Goal: Task Accomplishment & Management: Manage account settings

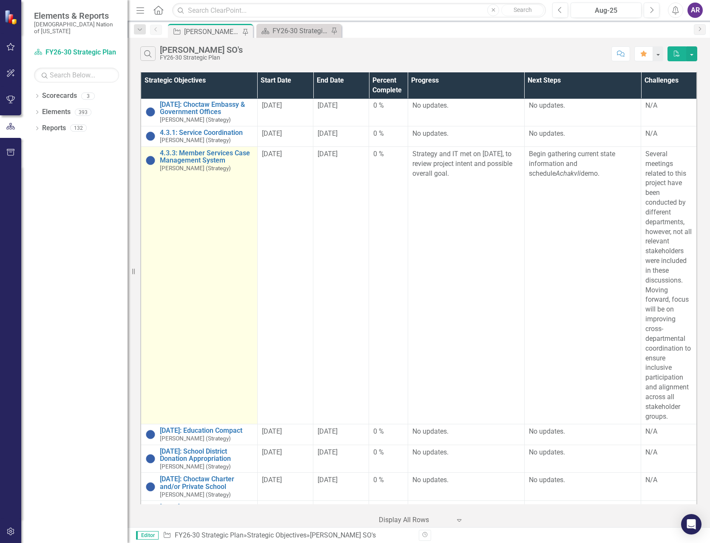
scroll to position [1361, 0]
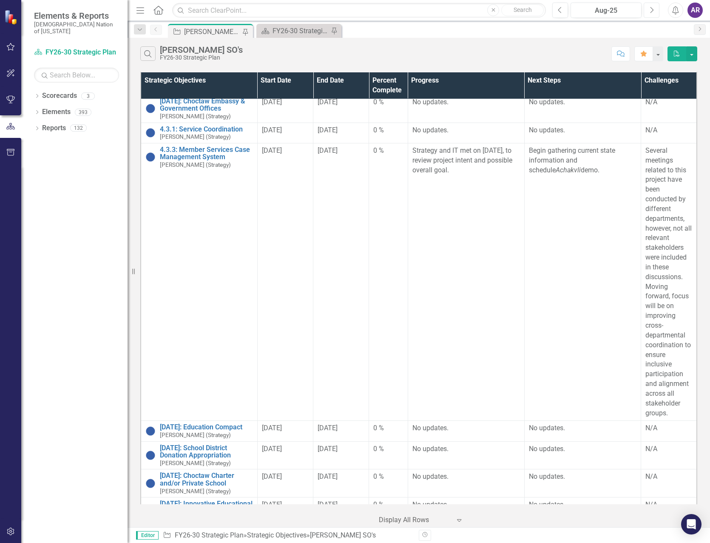
click at [651, 5] on button "Next" at bounding box center [652, 10] width 16 height 15
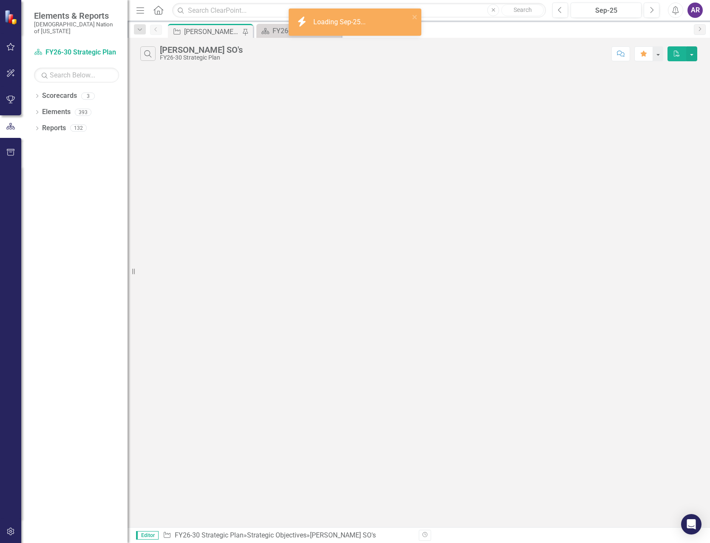
click at [673, 9] on icon "Alerts" at bounding box center [675, 10] width 9 height 9
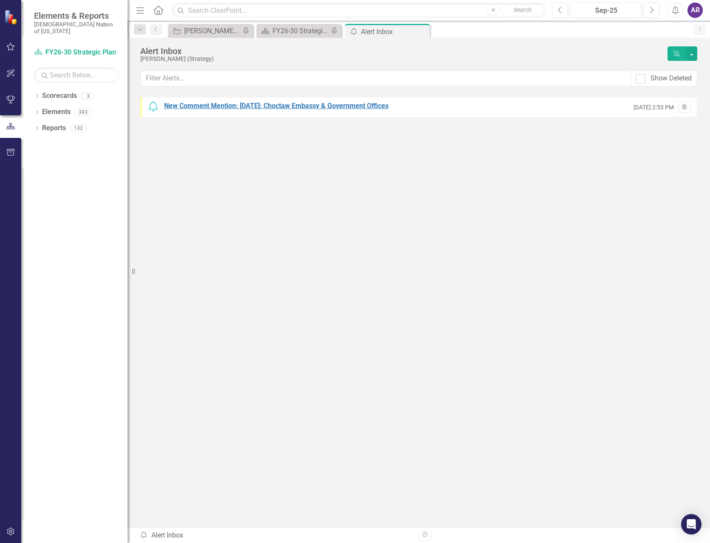
click at [351, 109] on div "New Comment Mention: 2.1.13: Choctaw Embassy & Government Offices" at bounding box center [276, 106] width 225 height 10
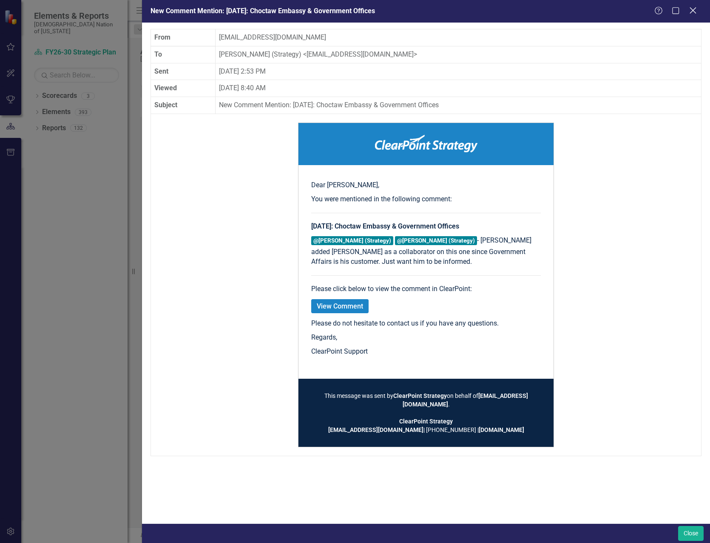
click at [693, 15] on div "Close" at bounding box center [693, 11] width 11 height 11
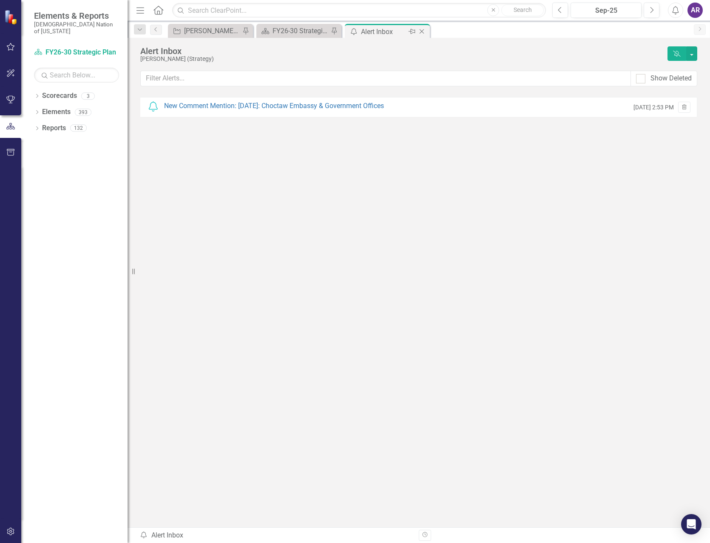
click at [424, 31] on icon "Close" at bounding box center [422, 31] width 9 height 7
click at [222, 34] on div "[PERSON_NAME] SO's" at bounding box center [212, 31] width 56 height 11
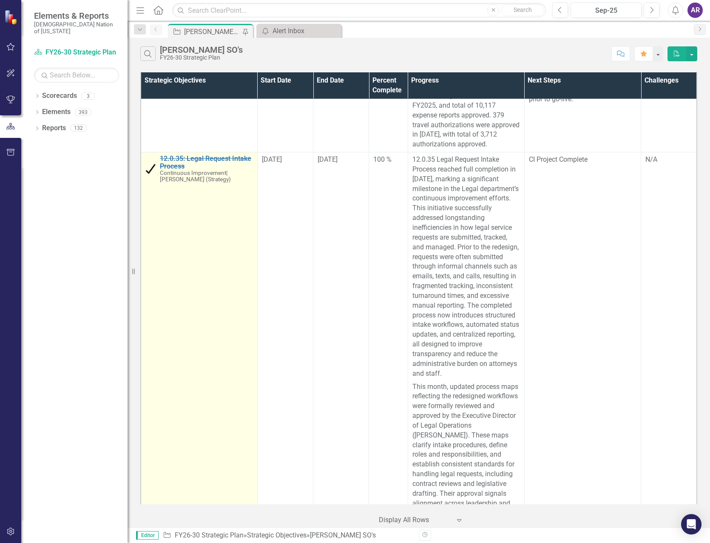
scroll to position [1531, 0]
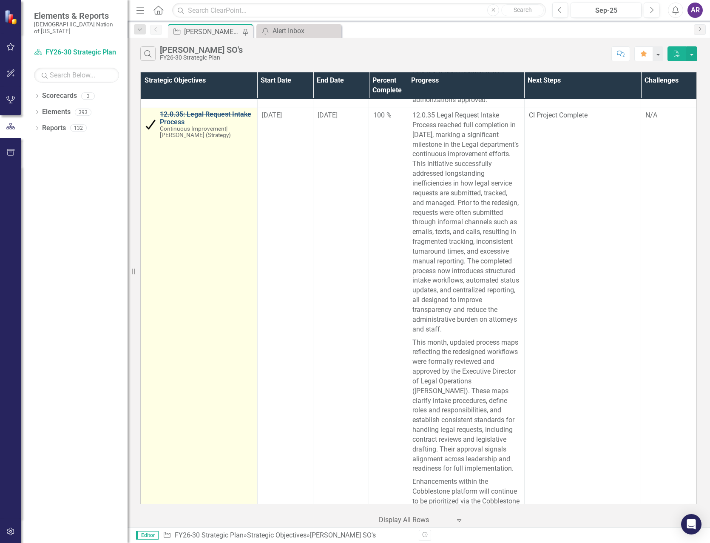
click at [219, 125] on link "12.0.35: Legal Request Intake Process" at bounding box center [206, 118] width 93 height 15
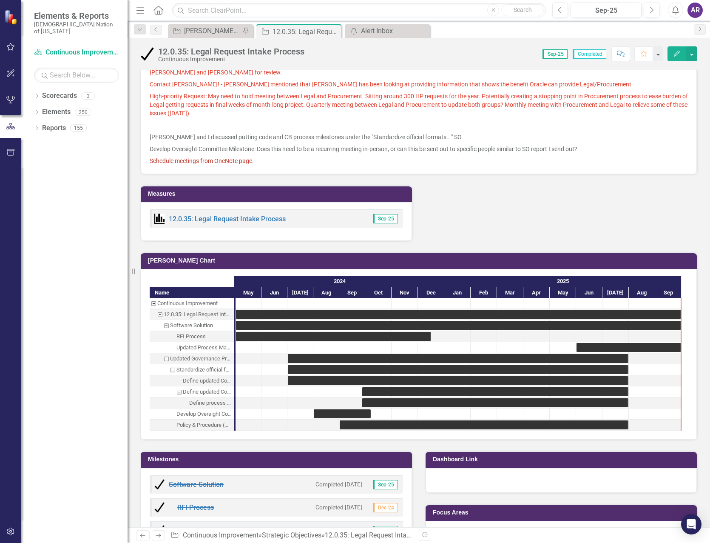
scroll to position [805, 0]
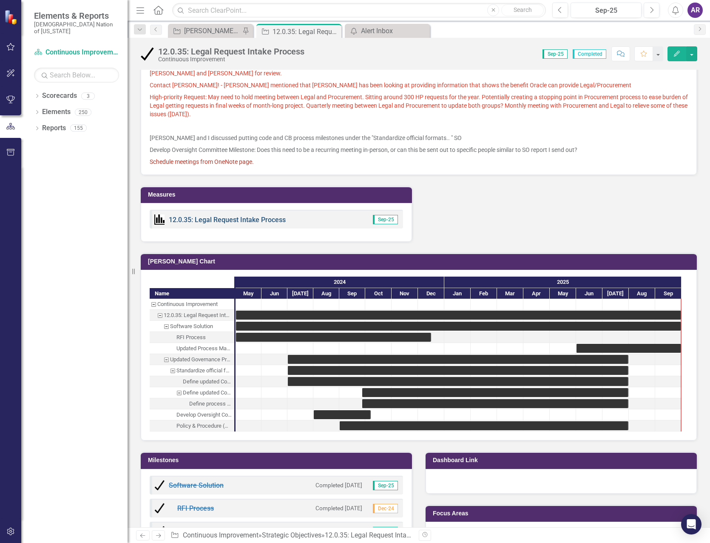
click at [255, 224] on link "12.0.35: Legal Request Intake Process" at bounding box center [227, 220] width 117 height 8
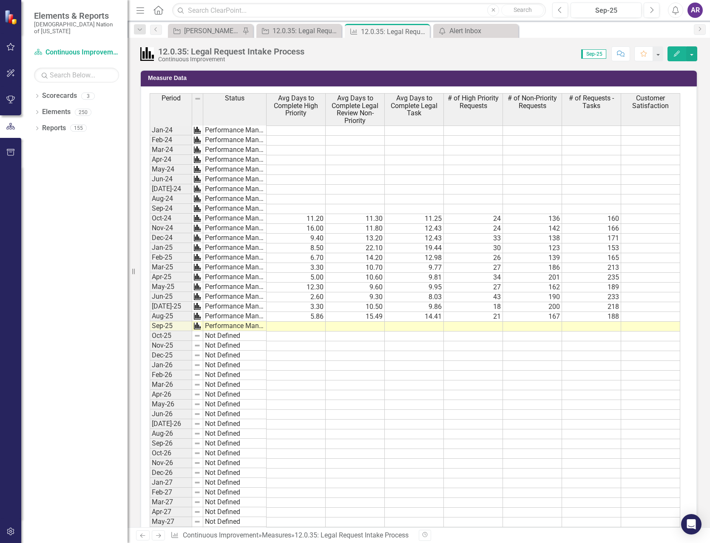
scroll to position [808, 0]
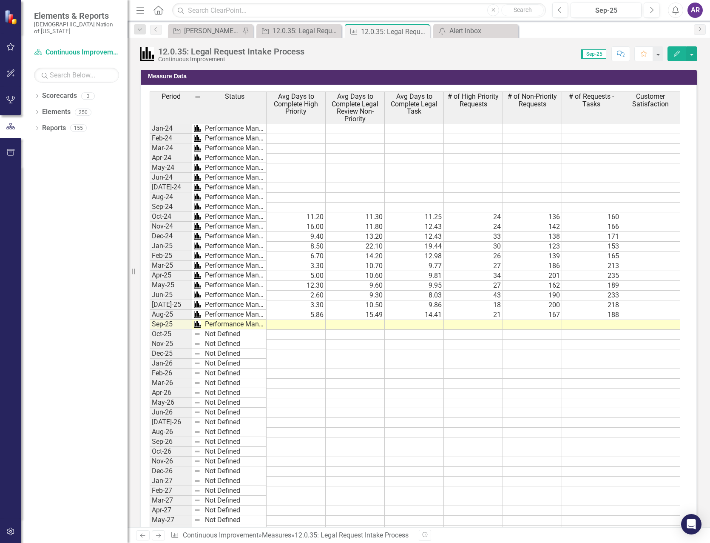
click at [307, 323] on td at bounding box center [296, 325] width 59 height 10
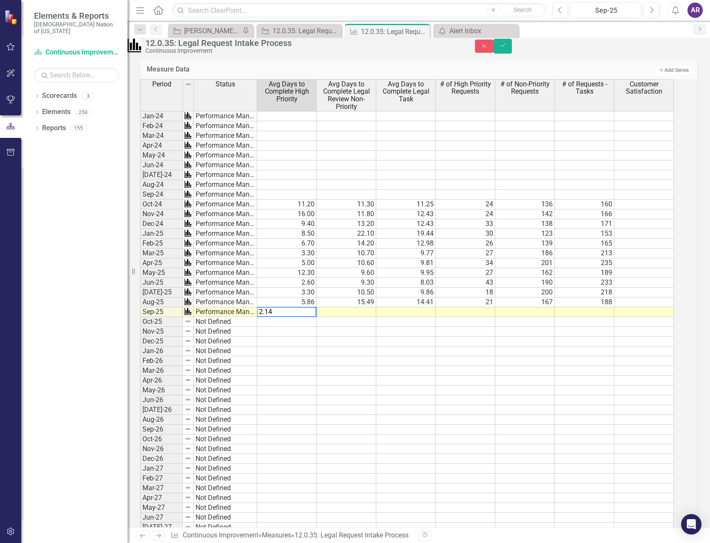
type textarea "2.14"
click at [343, 317] on td at bounding box center [347, 312] width 60 height 10
type textarea "7.35"
click at [429, 317] on td at bounding box center [406, 312] width 60 height 10
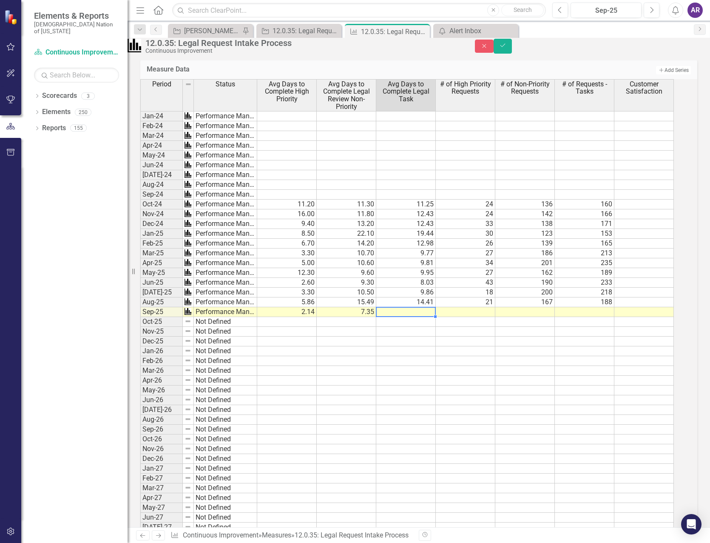
click at [429, 317] on td at bounding box center [406, 312] width 60 height 10
type textarea "6.83"
click at [478, 317] on td at bounding box center [466, 312] width 60 height 10
type textarea "22"
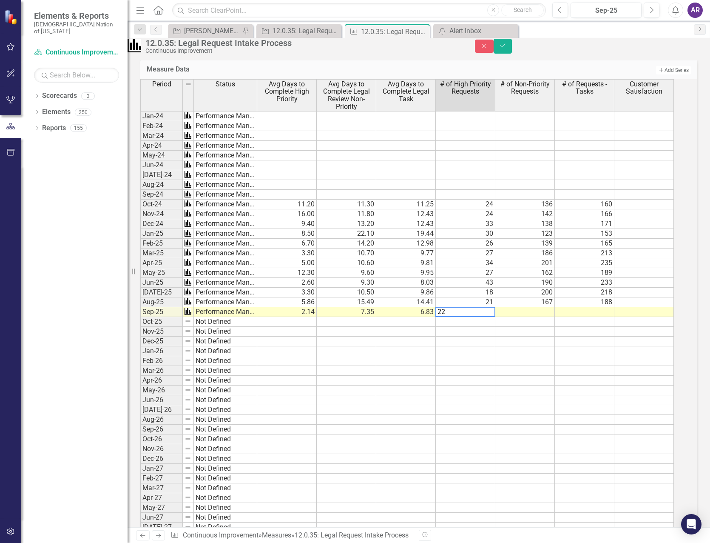
click at [551, 317] on td at bounding box center [525, 312] width 60 height 10
type textarea "200"
click at [614, 317] on td at bounding box center [585, 312] width 60 height 10
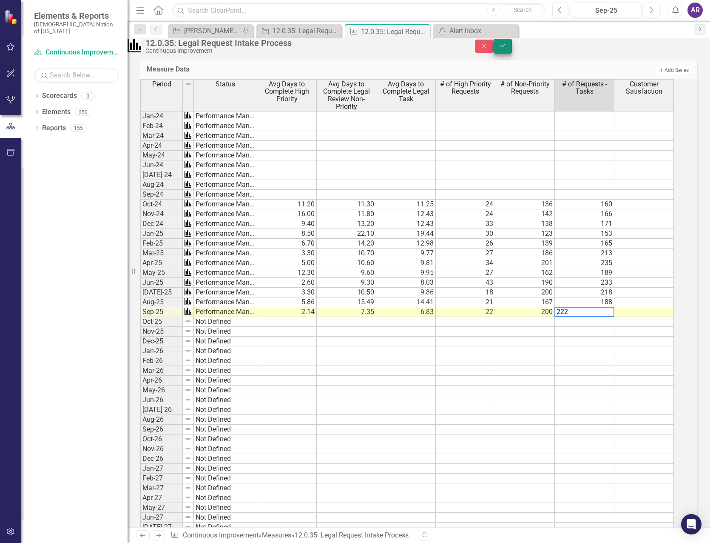
type textarea "222"
click at [507, 48] on icon "Save" at bounding box center [503, 46] width 8 height 6
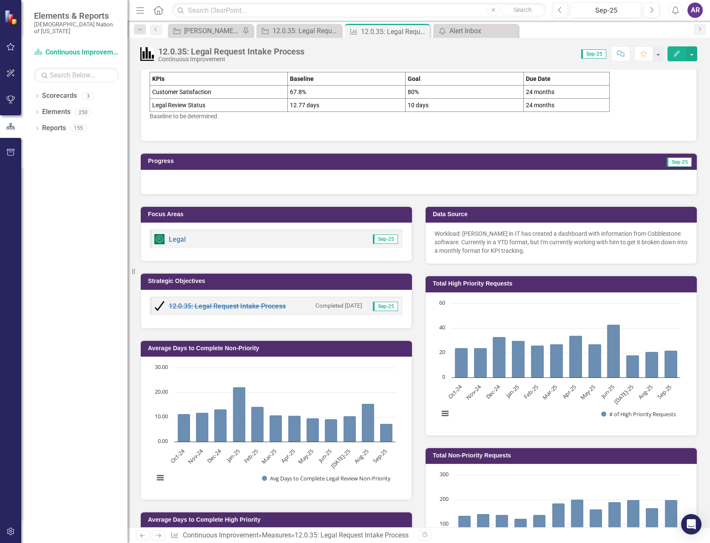
scroll to position [43, 0]
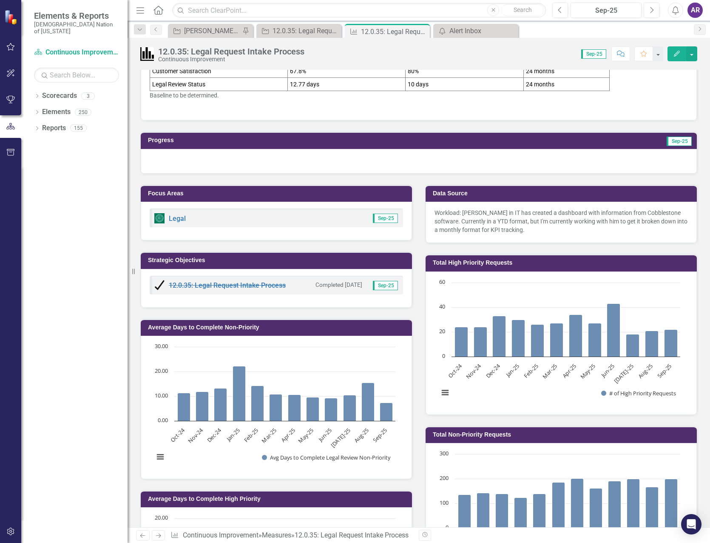
click at [573, 221] on p "Workload: Todd Custer in IT has created a dashboard with information from Cobbl…" at bounding box center [561, 221] width 253 height 26
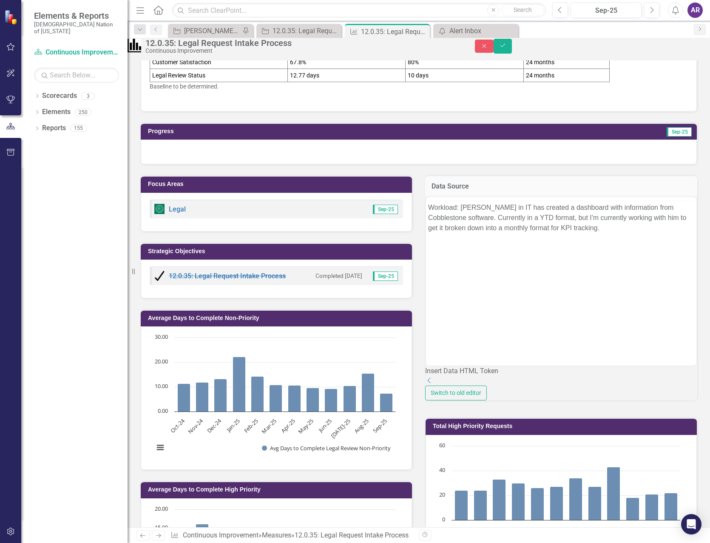
scroll to position [0, 0]
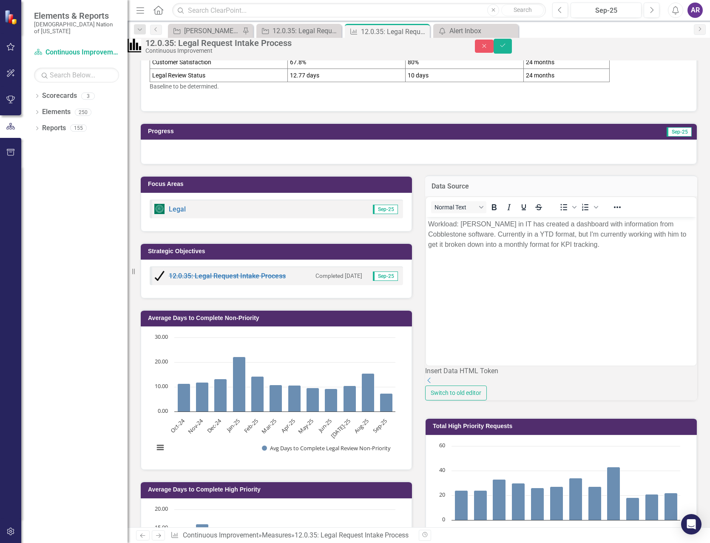
click at [498, 224] on p "Workload: Todd Custer in IT has created a dashboard with information from Cobbl…" at bounding box center [561, 234] width 266 height 31
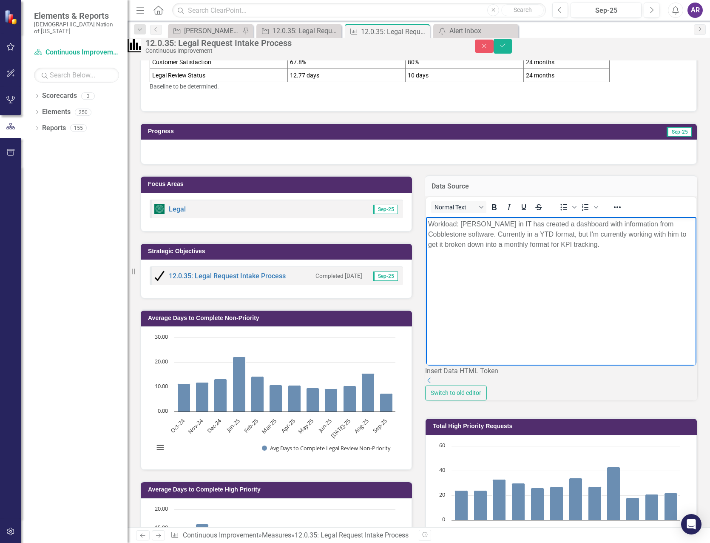
click at [496, 226] on p "Workload: Todd Custer in IT has created a dashboard with information from Cobbl…" at bounding box center [561, 234] width 266 height 31
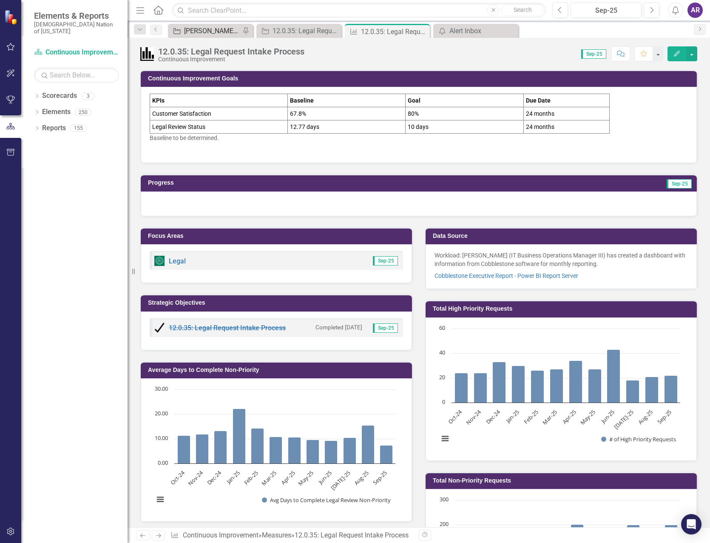
click at [202, 31] on div "[PERSON_NAME] SO's" at bounding box center [212, 31] width 56 height 11
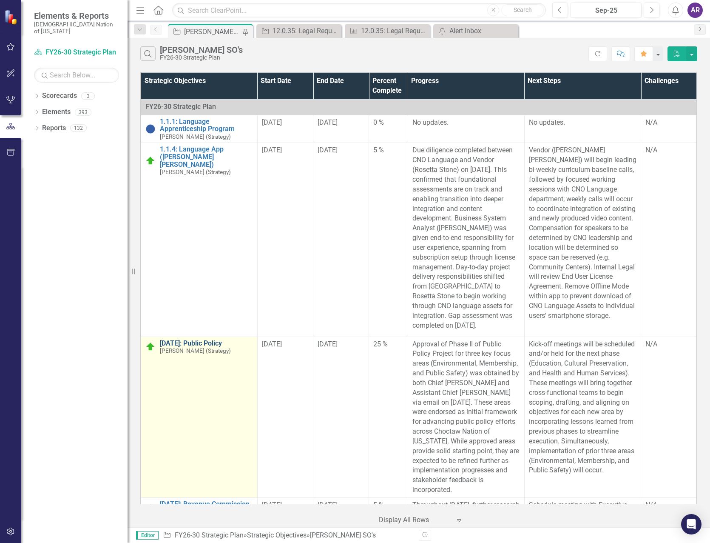
click at [211, 343] on link "[DATE]: Public Policy" at bounding box center [206, 343] width 93 height 8
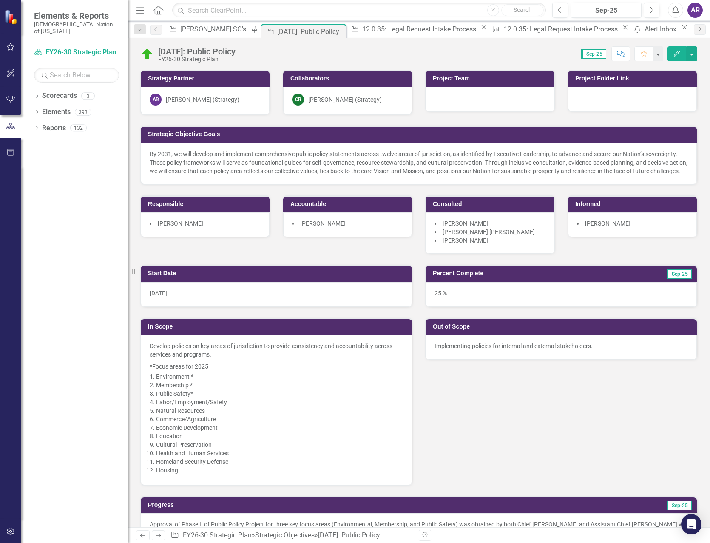
click at [638, 104] on div at bounding box center [632, 99] width 129 height 25
click at [638, 105] on div at bounding box center [632, 99] width 129 height 25
click at [618, 98] on div at bounding box center [632, 99] width 129 height 25
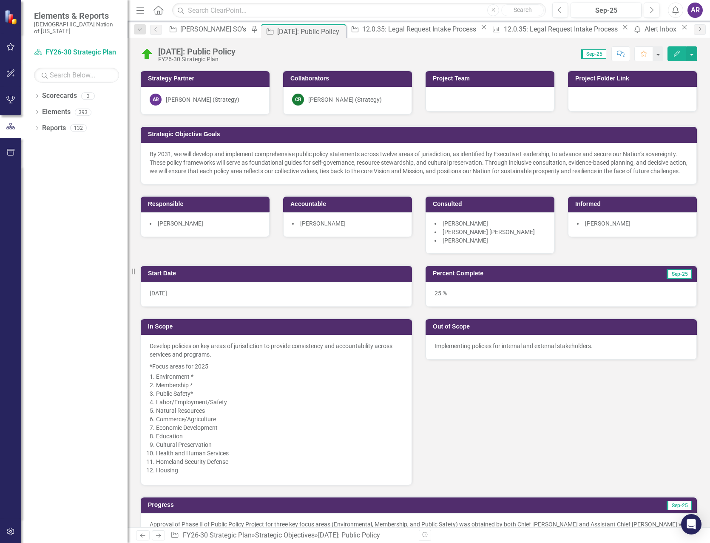
click at [618, 98] on div at bounding box center [632, 99] width 129 height 25
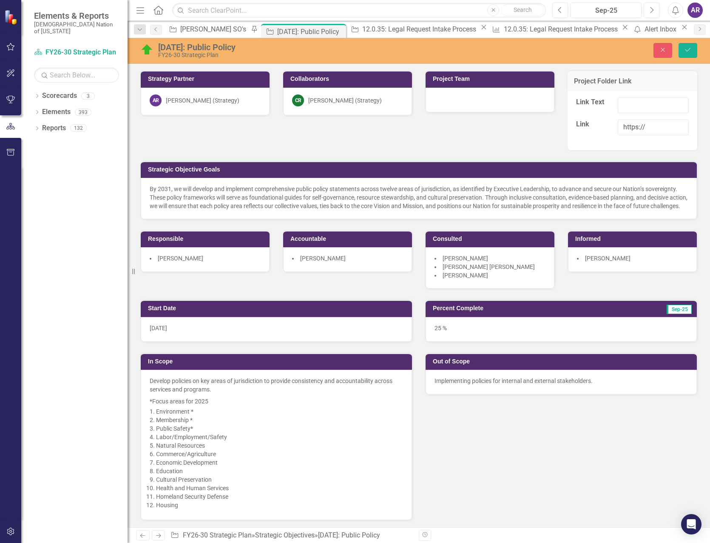
click at [608, 95] on div "Link Text Link https://" at bounding box center [633, 120] width 130 height 59
click at [644, 107] on input "Link Text" at bounding box center [653, 105] width 71 height 16
paste input "[URL][DOMAIN_NAME]"
click at [640, 106] on input "[URL][DOMAIN_NAME]" at bounding box center [653, 105] width 71 height 16
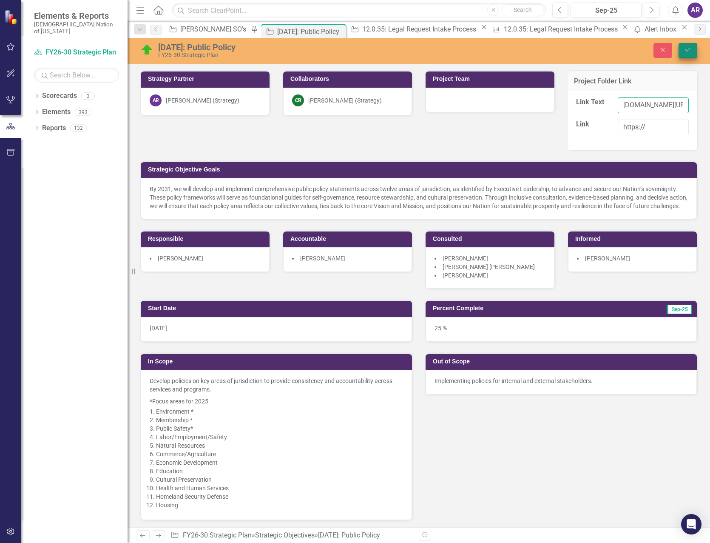
type input "[DOMAIN_NAME][URL]"
click at [689, 51] on icon "Save" at bounding box center [688, 50] width 8 height 6
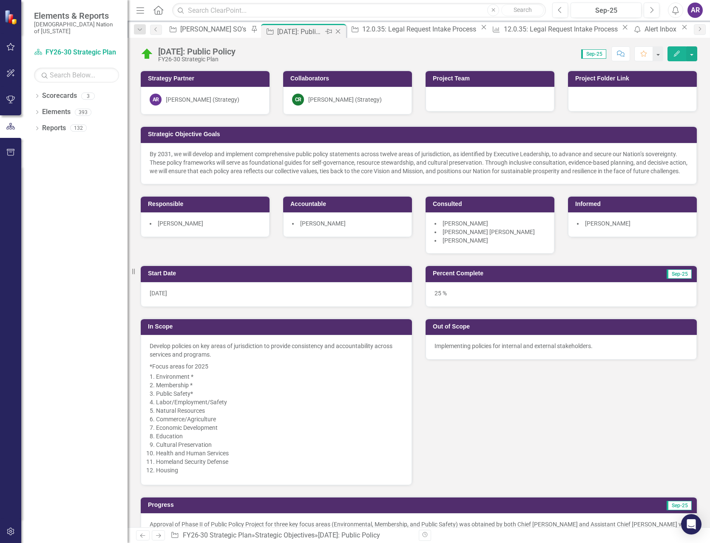
click at [334, 32] on icon "Close" at bounding box center [338, 31] width 9 height 7
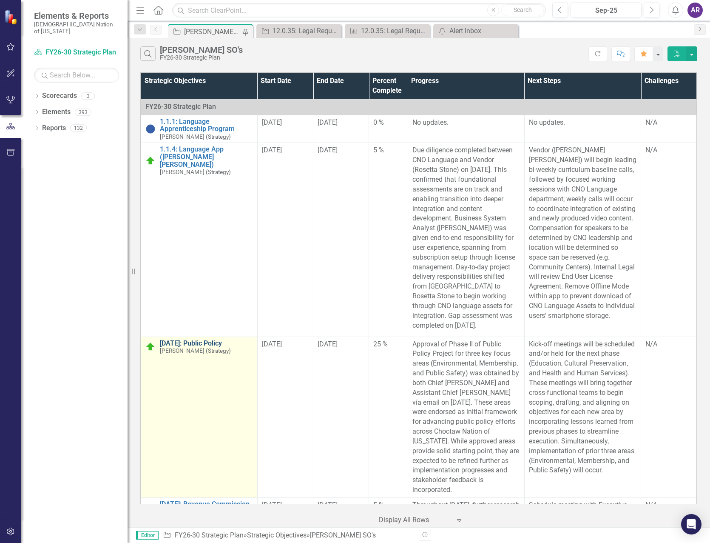
click at [198, 341] on link "[DATE]: Public Policy" at bounding box center [206, 343] width 93 height 8
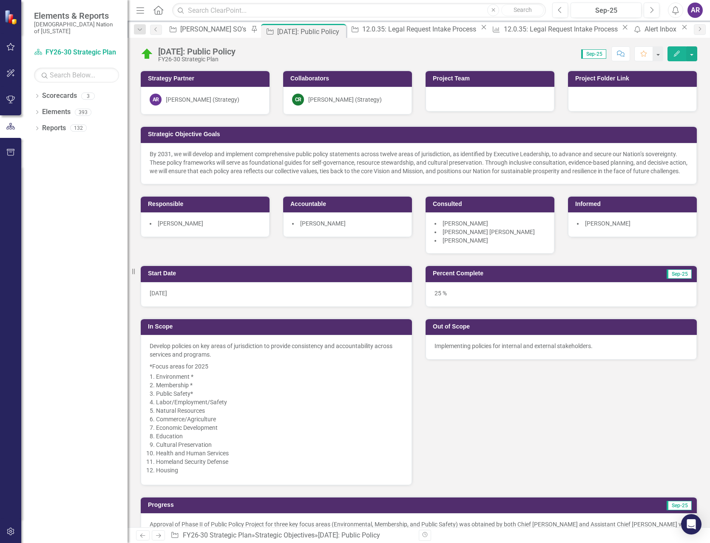
click at [627, 98] on div at bounding box center [632, 99] width 129 height 25
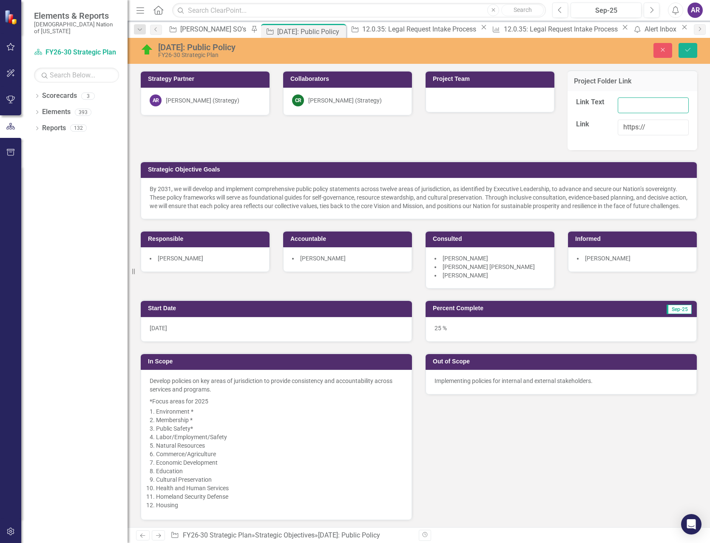
click at [652, 108] on input "Link Text" at bounding box center [653, 105] width 71 height 16
click at [647, 132] on input "https://" at bounding box center [653, 127] width 71 height 16
drag, startPoint x: 626, startPoint y: 100, endPoint x: 773, endPoint y: 101, distance: 148.0
click at [710, 101] on html "Elements & Reports Choctaw Nation of [US_STATE] Scorecard FY26-30 Strategic Pla…" at bounding box center [355, 271] width 710 height 543
drag, startPoint x: 676, startPoint y: 105, endPoint x: 448, endPoint y: 116, distance: 228.2
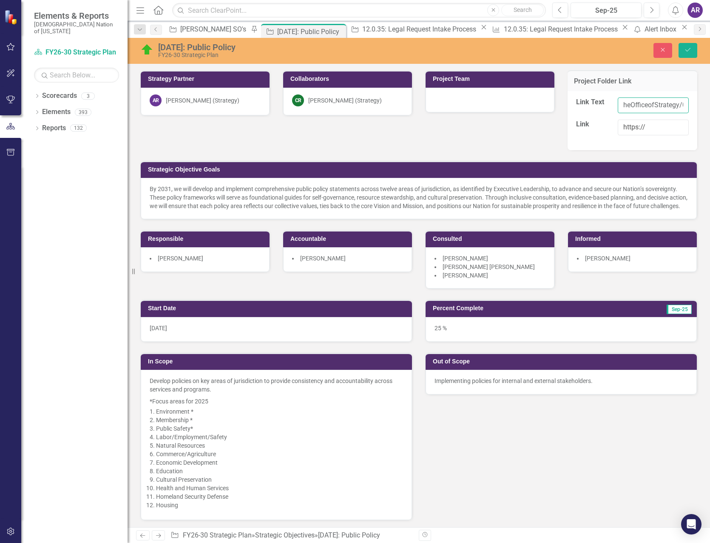
click at [448, 116] on div "Strategy Partner AR [PERSON_NAME] (Strategy) Collaborators CR [PERSON_NAME] (St…" at bounding box center [419, 174] width 570 height 229
drag, startPoint x: 628, startPoint y: 106, endPoint x: 747, endPoint y: 106, distance: 119.1
click at [710, 106] on html "Elements & Reports Choctaw Nation of [US_STATE] Scorecard FY26-30 Strategic Pla…" at bounding box center [355, 271] width 710 height 543
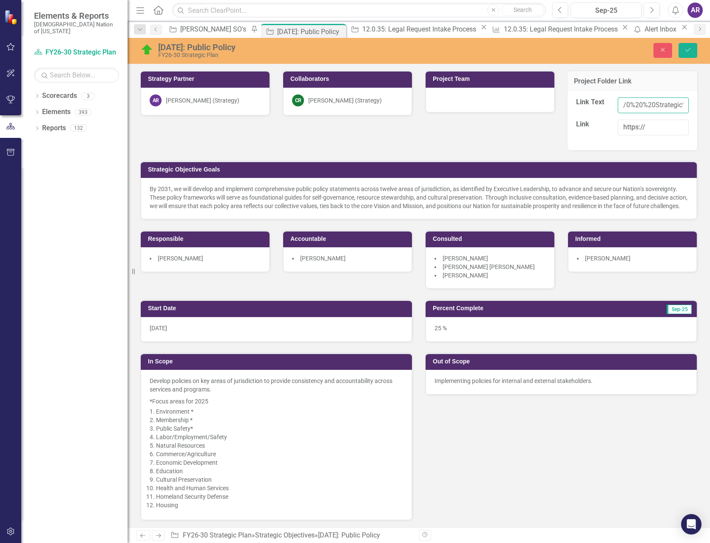
click at [664, 106] on input "/0%20%20Strategic%20Plan%20FY25FY30/1%20-%20Culture%20and%20Sovereignty/2.1.11%…" at bounding box center [653, 105] width 71 height 16
drag, startPoint x: 593, startPoint y: 105, endPoint x: 637, endPoint y: 102, distance: 43.9
click at [561, 107] on div "Project Folder Link Link Text /0%20%20Strategic%20Plan%20FY25FY30/1%20-%20Cultu…" at bounding box center [632, 105] width 142 height 90
drag, startPoint x: 652, startPoint y: 104, endPoint x: 597, endPoint y: 112, distance: 55.1
click at [597, 112] on div "Link Text egic%20Plan%20FY25FY30/1%20-%20Culture%20and%20Sovereignty/2.1.11%20P…" at bounding box center [632, 108] width 125 height 22
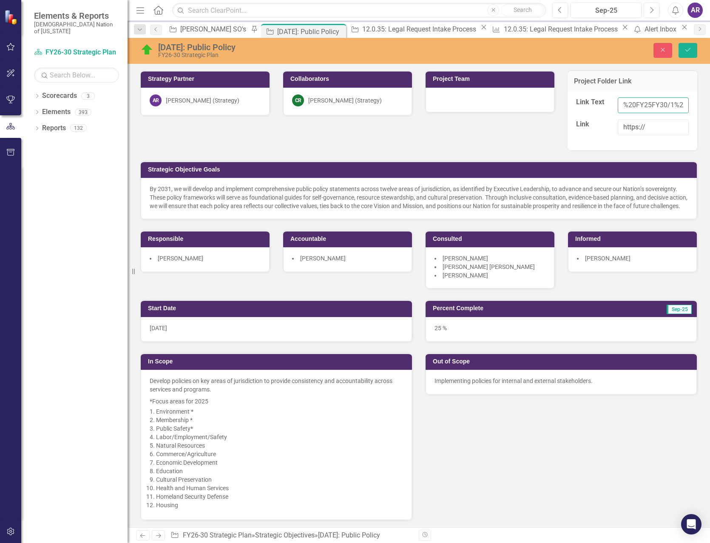
scroll to position [0, 278]
drag, startPoint x: 638, startPoint y: 105, endPoint x: 833, endPoint y: 108, distance: 195.2
click at [710, 108] on html "Elements & Reports Choctaw Nation of [US_STATE] Scorecard FY26-30 Strategic Pla…" at bounding box center [355, 271] width 710 height 543
type input "%20"
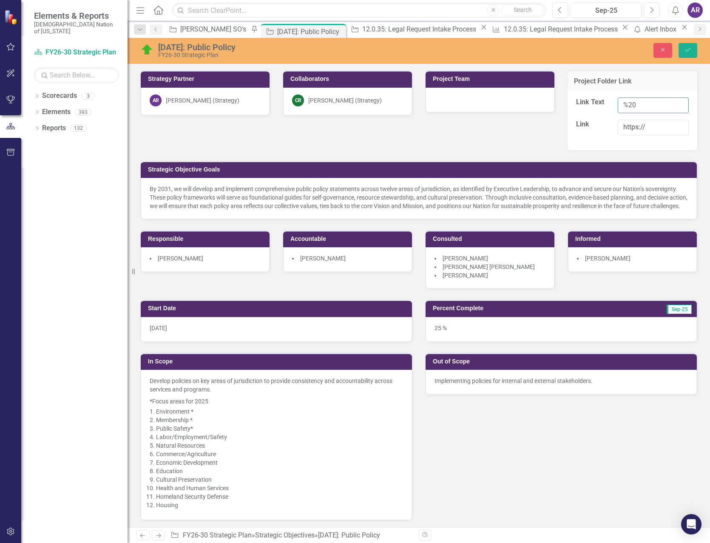
drag, startPoint x: 650, startPoint y: 103, endPoint x: 548, endPoint y: 103, distance: 102.1
click at [548, 103] on div "Strategy Partner AR [PERSON_NAME] (Strategy) Collaborators CR [PERSON_NAME] (St…" at bounding box center [419, 174] width 570 height 229
drag, startPoint x: 650, startPoint y: 125, endPoint x: 571, endPoint y: 131, distance: 79.3
click at [571, 131] on div "Link https://" at bounding box center [632, 130] width 125 height 22
paste input "[DOMAIN_NAME][URL]"
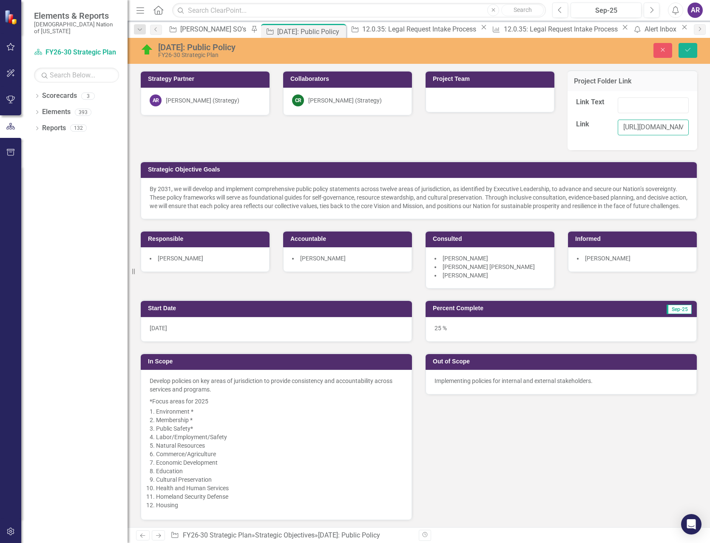
type input "[URL][DOMAIN_NAME]"
click at [637, 108] on input "Link Text" at bounding box center [653, 105] width 71 height 16
type input "[DATE] Public Policy"
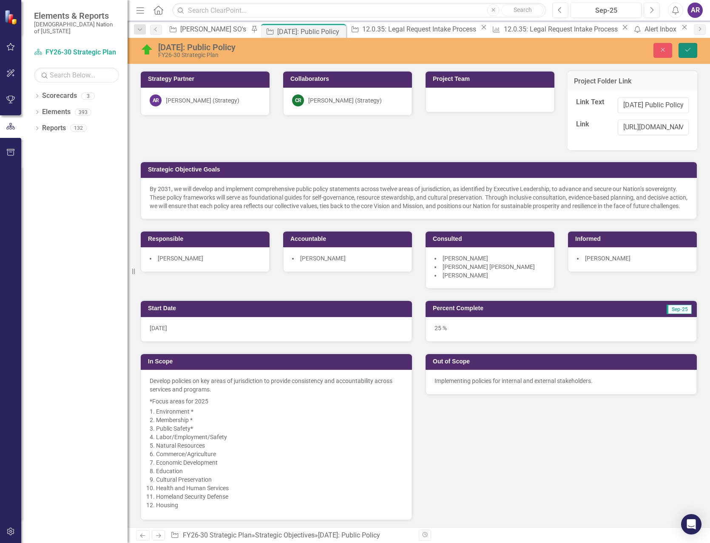
click at [691, 55] on button "Save" at bounding box center [688, 50] width 19 height 15
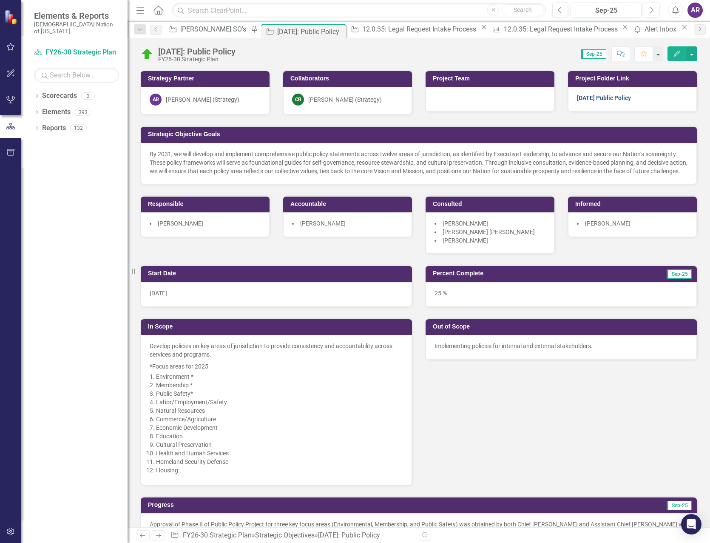
click at [616, 97] on link "[DATE] Public Policy" at bounding box center [604, 97] width 54 height 7
click at [211, 34] on div "[PERSON_NAME] SO's" at bounding box center [214, 29] width 68 height 11
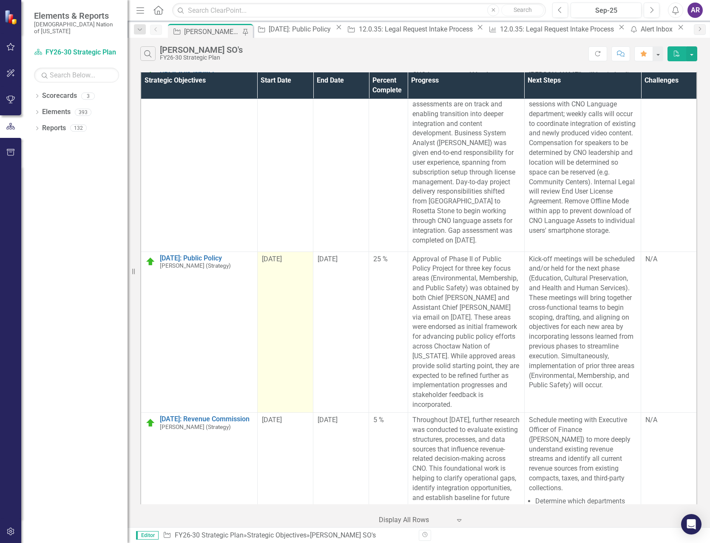
scroll to position [128, 0]
